Goal: Navigation & Orientation: Find specific page/section

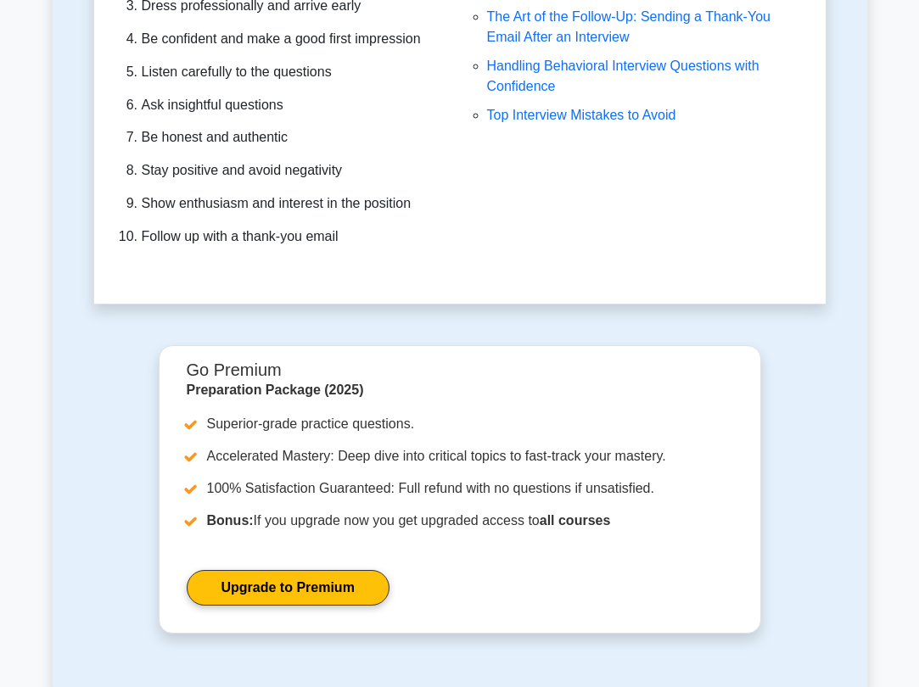
scroll to position [5938, 0]
